Goal: Transaction & Acquisition: Purchase product/service

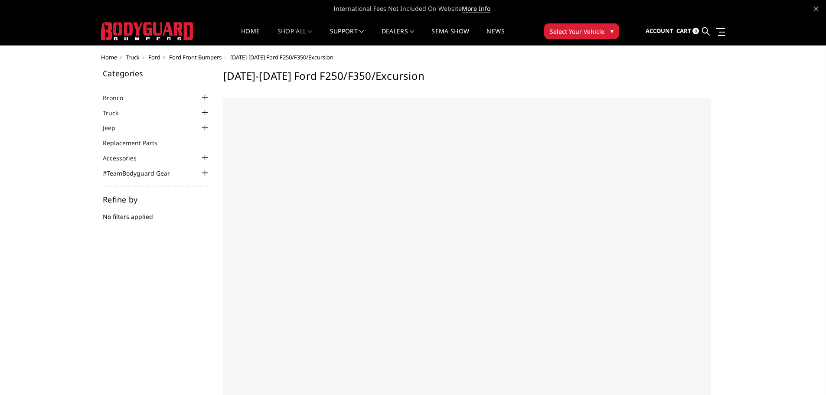
select select "US"
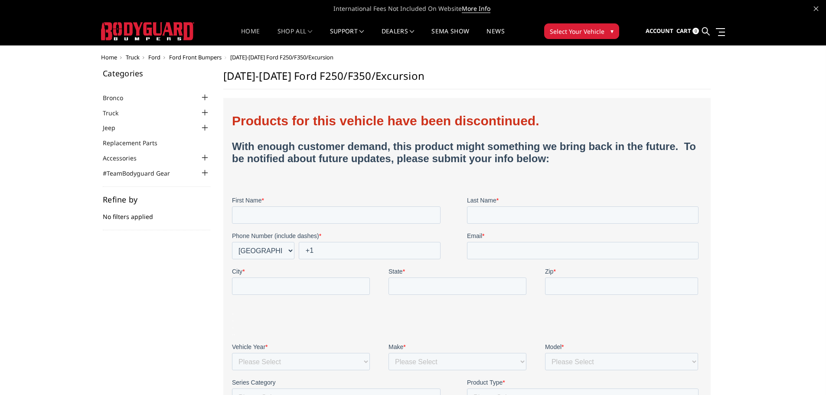
click at [255, 34] on link "Home" at bounding box center [250, 36] width 19 height 17
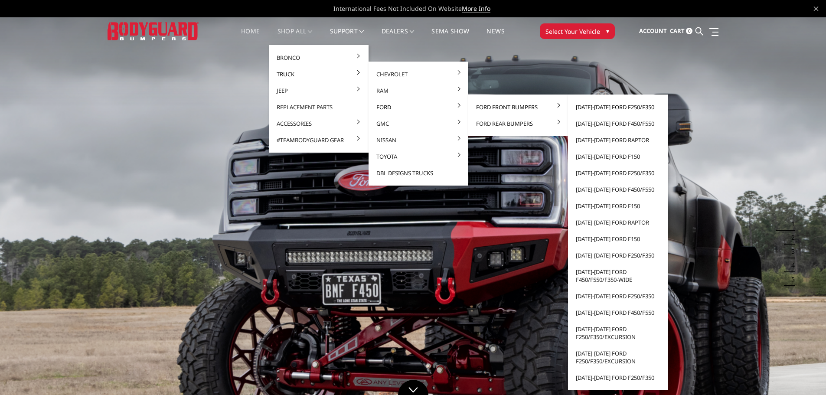
click at [599, 107] on link "[DATE]-[DATE] Ford F250/F350" at bounding box center [618, 107] width 93 height 16
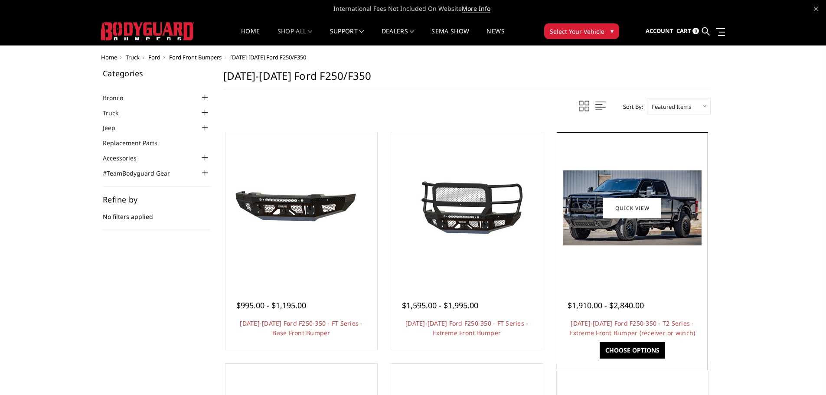
click at [595, 268] on div at bounding box center [632, 207] width 147 height 147
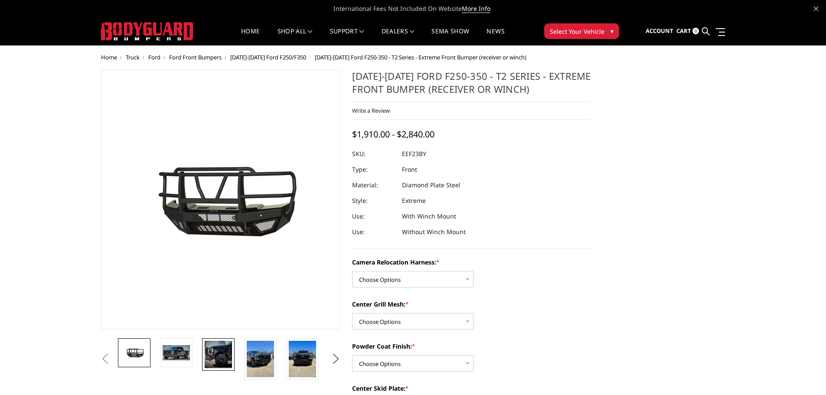
click at [229, 358] on img at bounding box center [218, 354] width 27 height 27
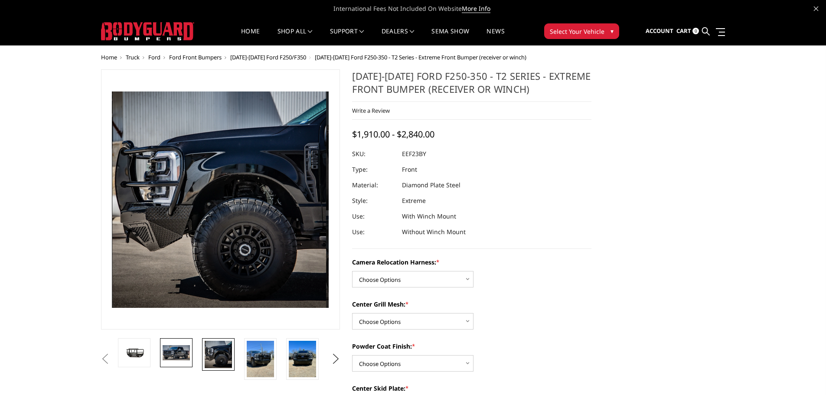
click at [181, 359] on img at bounding box center [176, 352] width 27 height 15
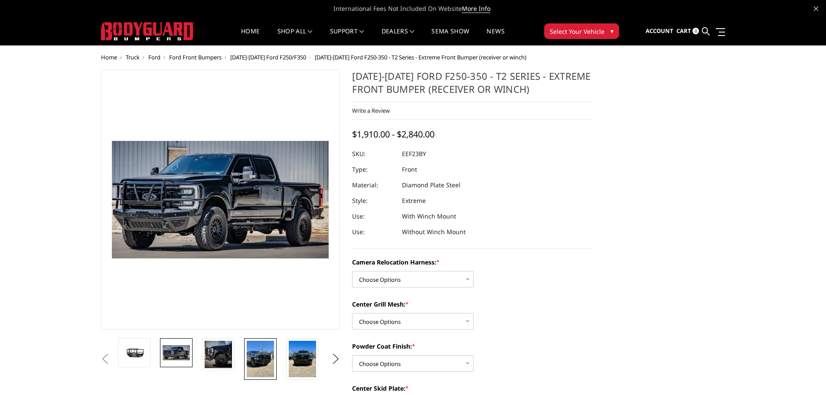
click at [272, 364] on img at bounding box center [260, 359] width 27 height 36
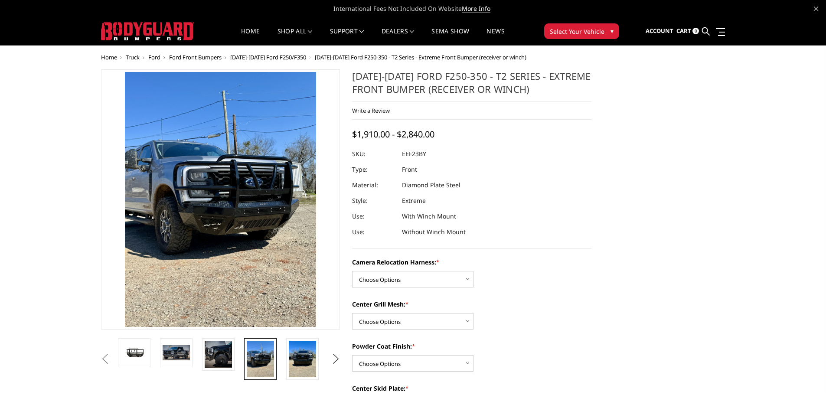
click at [335, 359] on button "Next" at bounding box center [335, 359] width 13 height 13
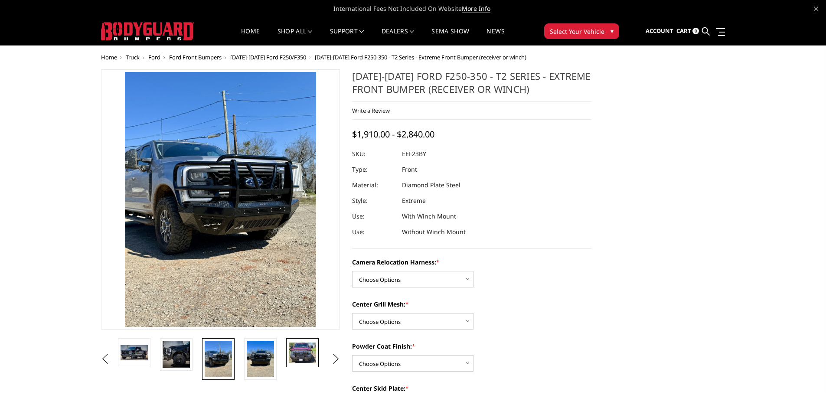
click at [293, 357] on img at bounding box center [302, 353] width 27 height 20
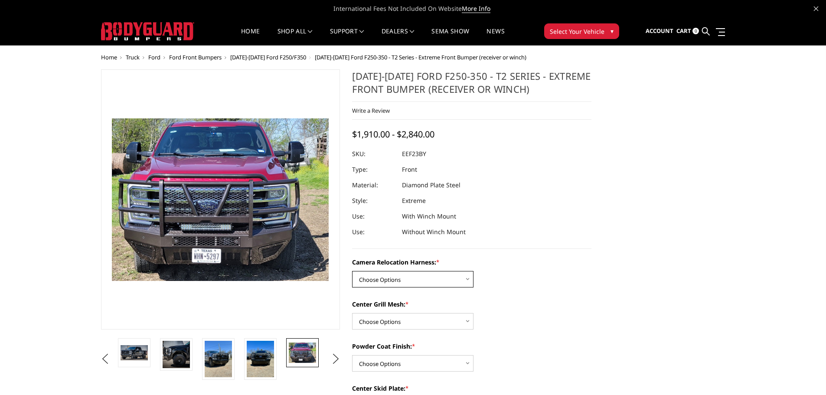
click at [416, 280] on select "Choose Options Without camera harness With camera harness" at bounding box center [412, 279] width 121 height 16
select select "3753"
click at [352, 271] on select "Choose Options Without camera harness With camera harness" at bounding box center [412, 279] width 121 height 16
click at [410, 323] on select "Choose Options Without expanded metal With expanded metal" at bounding box center [412, 321] width 121 height 16
select select "3752"
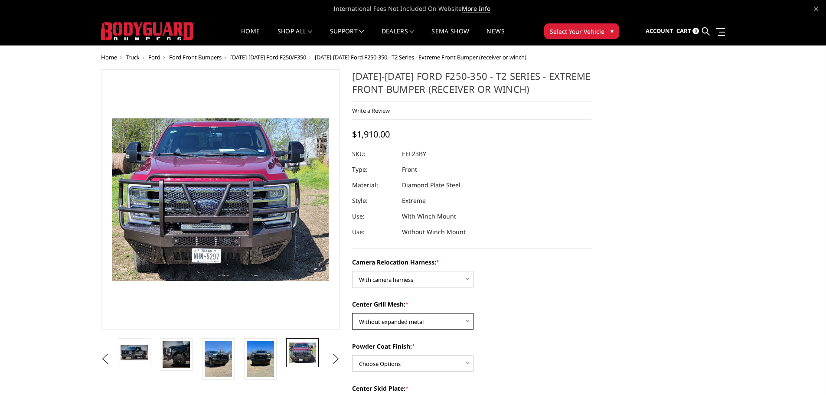
click at [352, 313] on select "Choose Options Without expanded metal With expanded metal" at bounding box center [412, 321] width 121 height 16
click at [107, 361] on button "Previous" at bounding box center [105, 359] width 13 height 13
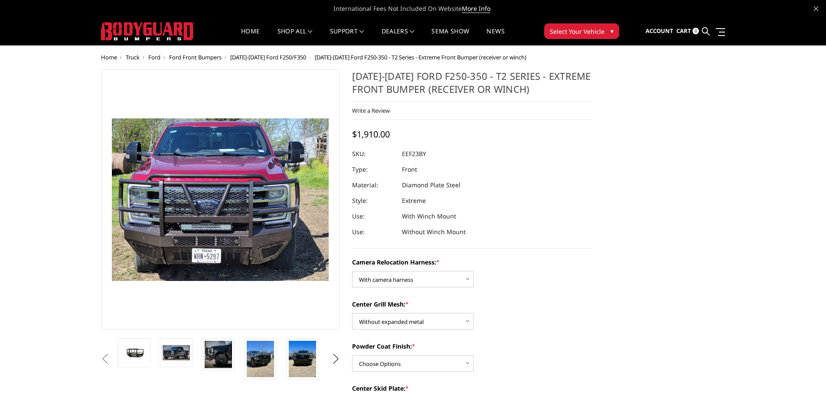
click at [107, 361] on button "Previous" at bounding box center [105, 359] width 13 height 13
click at [112, 364] on button "Previous" at bounding box center [105, 359] width 13 height 13
click at [138, 359] on img at bounding box center [134, 352] width 27 height 15
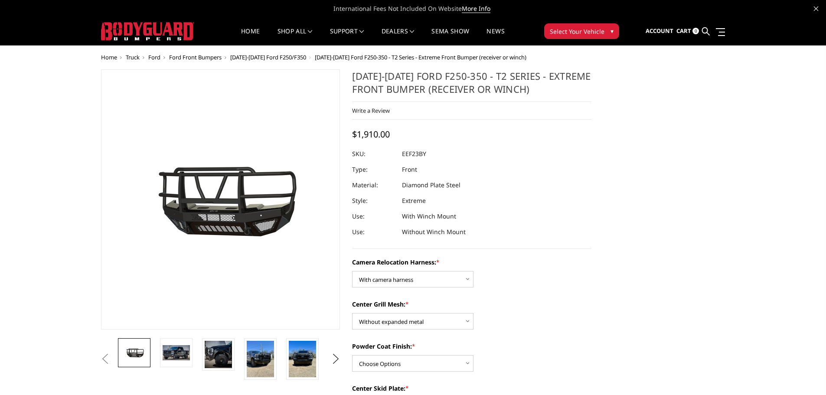
scroll to position [43, 0]
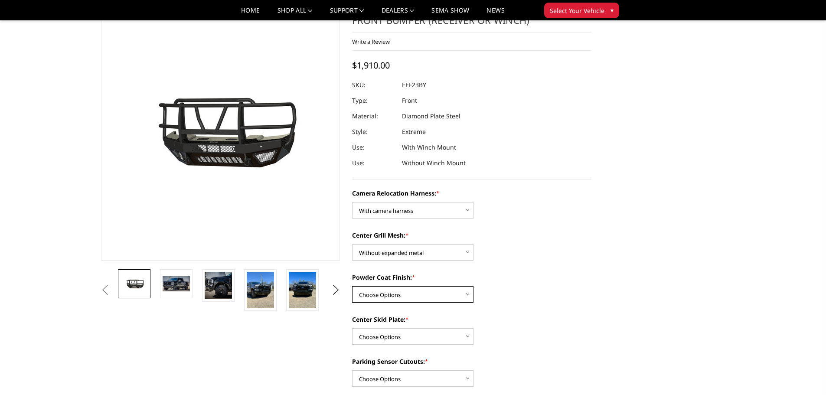
click at [404, 296] on select "Choose Options Textured Black Powder Coat Gloss Black Powder Coat Bare Metal" at bounding box center [412, 294] width 121 height 16
select select "3750"
click at [352, 286] on select "Choose Options Textured Black Powder Coat Gloss Black Powder Coat Bare Metal" at bounding box center [412, 294] width 121 height 16
click at [402, 338] on select "Choose Options Winch Mount Skid Plate Standard Skid Plate (included) 2" Receive…" at bounding box center [412, 336] width 121 height 16
select select "3746"
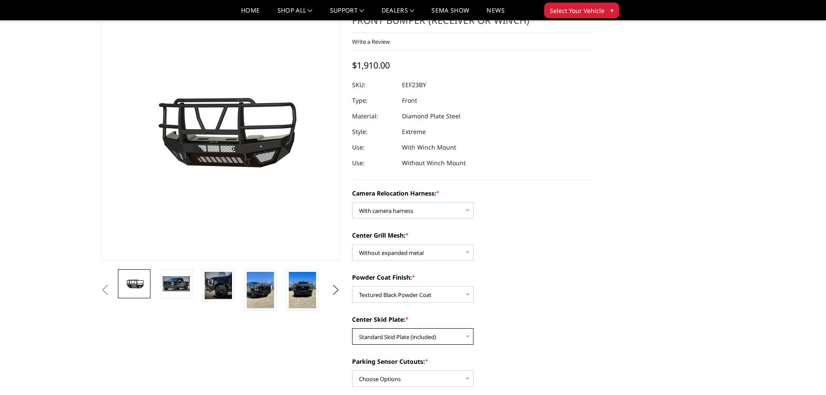
click at [352, 328] on select "Choose Options Winch Mount Skid Plate Standard Skid Plate (included) 2" Receive…" at bounding box center [412, 336] width 121 height 16
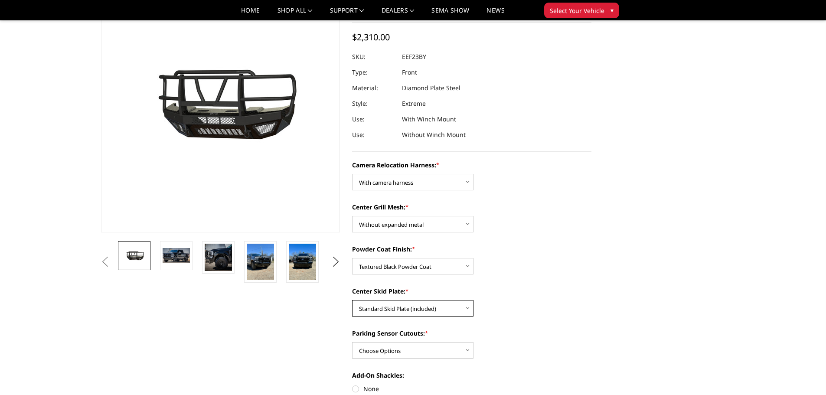
scroll to position [87, 0]
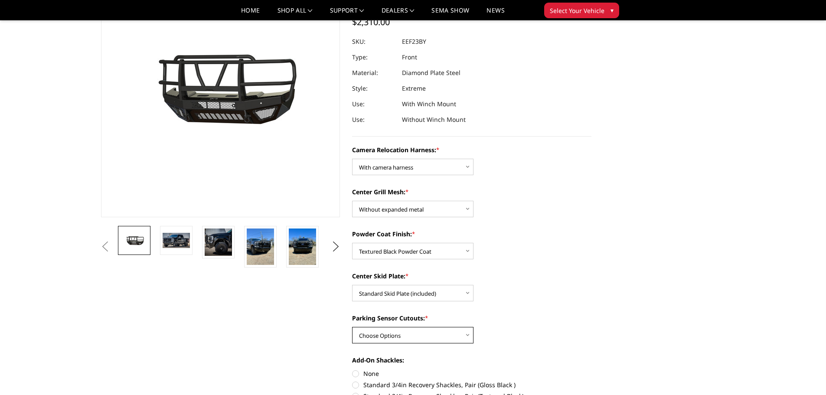
click at [419, 340] on select "Choose Options Yes - With Parking Sensor Cutouts" at bounding box center [412, 335] width 121 height 16
select select "3744"
click at [352, 327] on select "Choose Options Yes - With Parking Sensor Cutouts" at bounding box center [412, 335] width 121 height 16
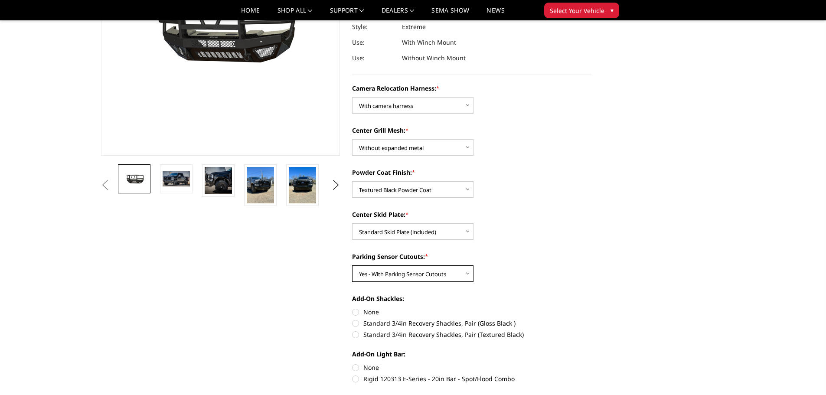
scroll to position [174, 0]
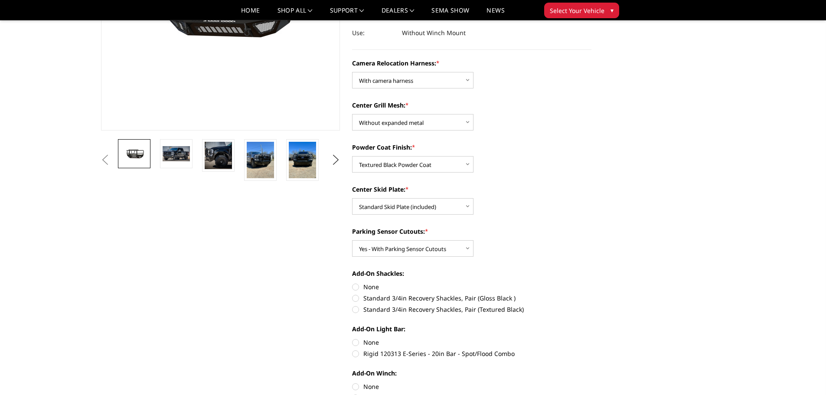
click at [354, 286] on label "None" at bounding box center [471, 286] width 239 height 9
click at [353, 283] on input "None" at bounding box center [352, 282] width 0 height 0
radio input "true"
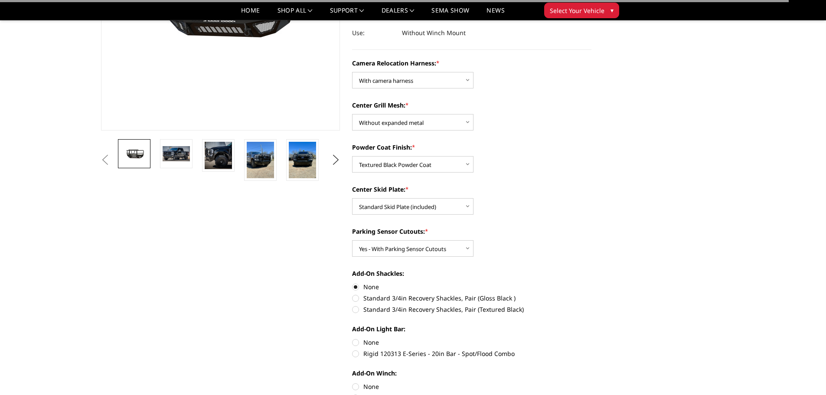
click at [353, 345] on label "None" at bounding box center [471, 342] width 239 height 9
click at [353, 338] on input "None" at bounding box center [352, 338] width 0 height 0
radio input "true"
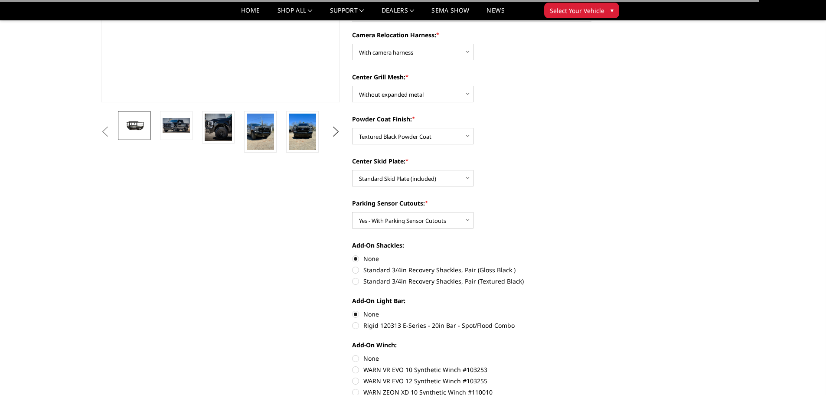
scroll to position [217, 0]
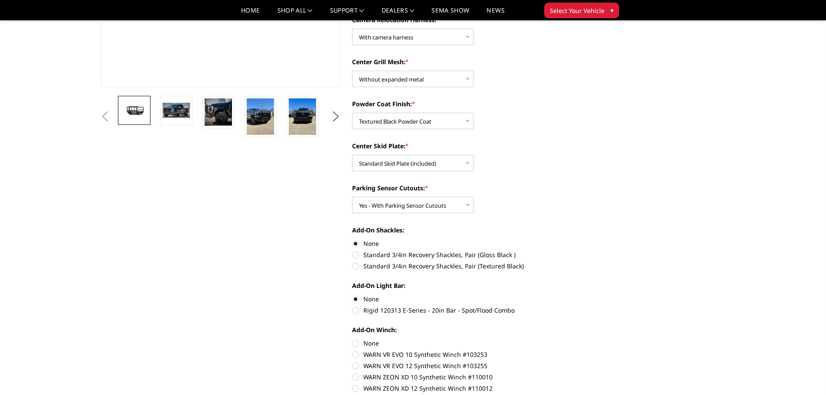
click at [357, 344] on label "None" at bounding box center [471, 343] width 239 height 9
click at [353, 339] on input "None" at bounding box center [352, 339] width 0 height 0
radio input "true"
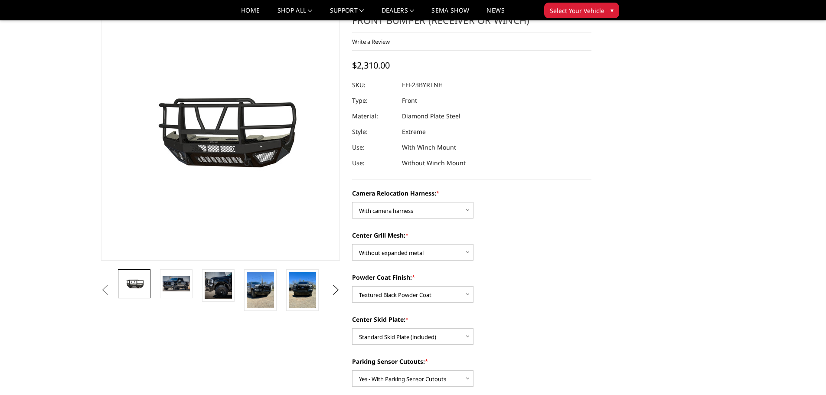
scroll to position [0, 0]
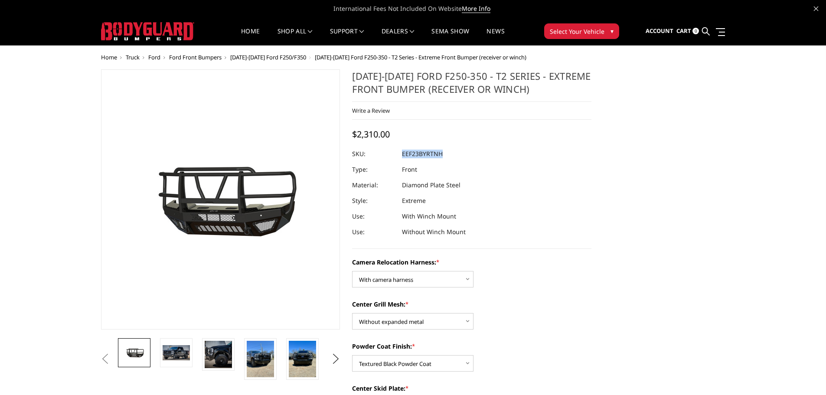
click at [403, 153] on dl "SKU: EEF23BYRTNH UPC: Type: Front Material: Diamond Plate Steel Style: Extreme …" at bounding box center [471, 193] width 239 height 94
copy dl "EEF23BYRTNH UPC:"
